Goal: Task Accomplishment & Management: Complete application form

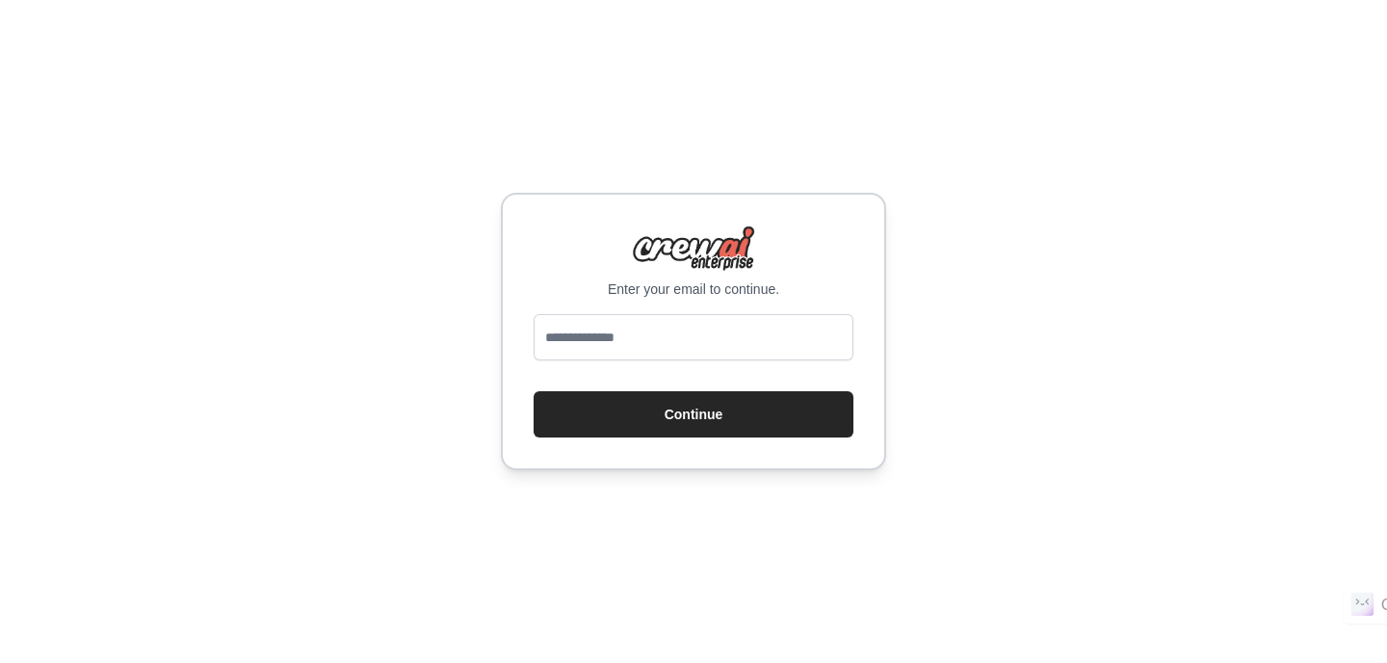
type input "**********"
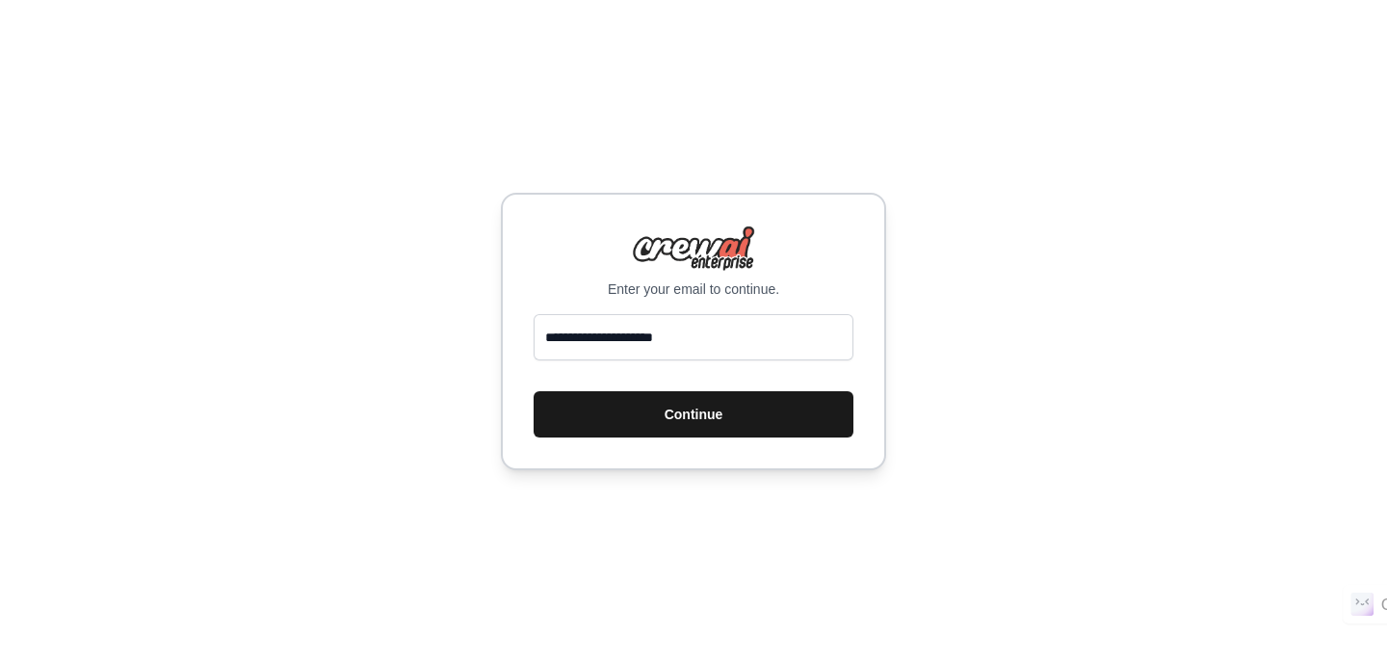
click at [688, 417] on button "Continue" at bounding box center [693, 414] width 320 height 46
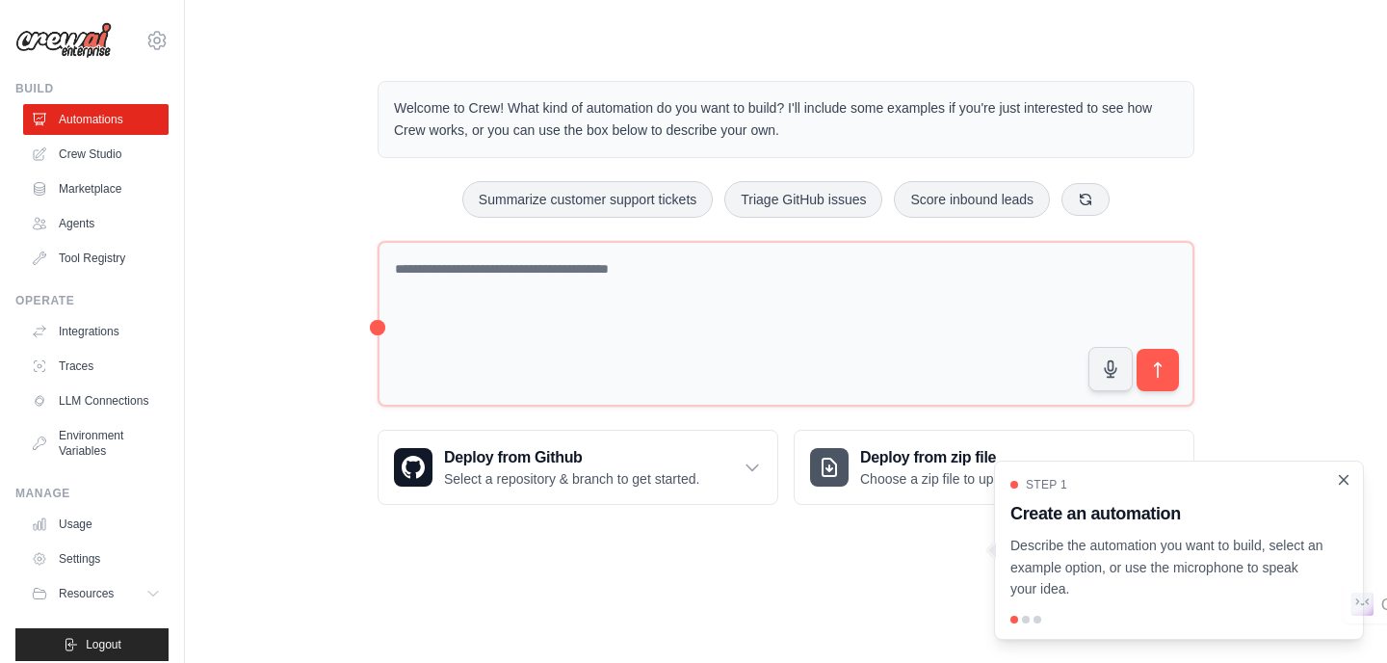
click at [1340, 482] on icon "Close walkthrough" at bounding box center [1343, 479] width 9 height 9
